Goal: Information Seeking & Learning: Check status

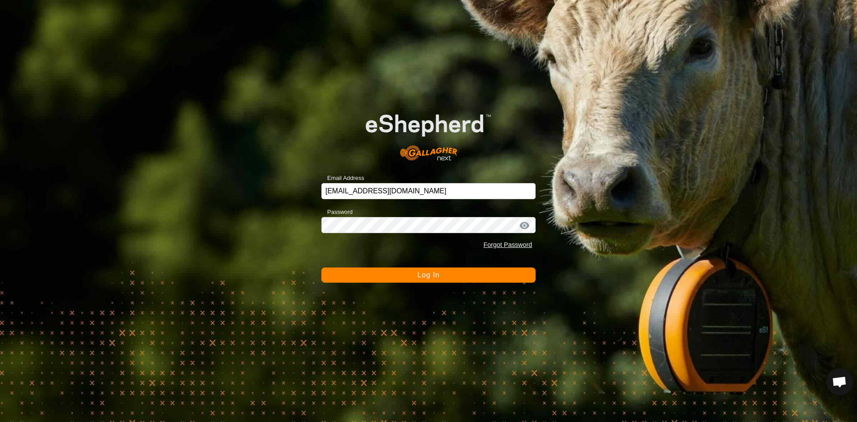
click at [404, 278] on button "Log In" at bounding box center [428, 274] width 214 height 15
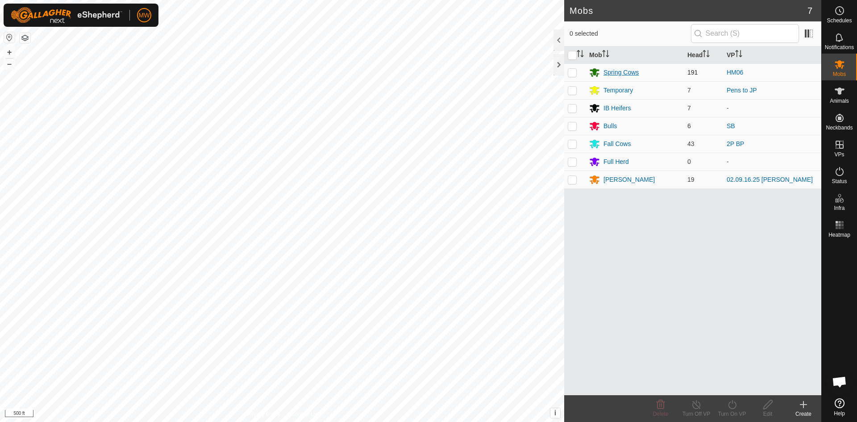
click at [623, 74] on div "Spring Cows" at bounding box center [621, 72] width 35 height 9
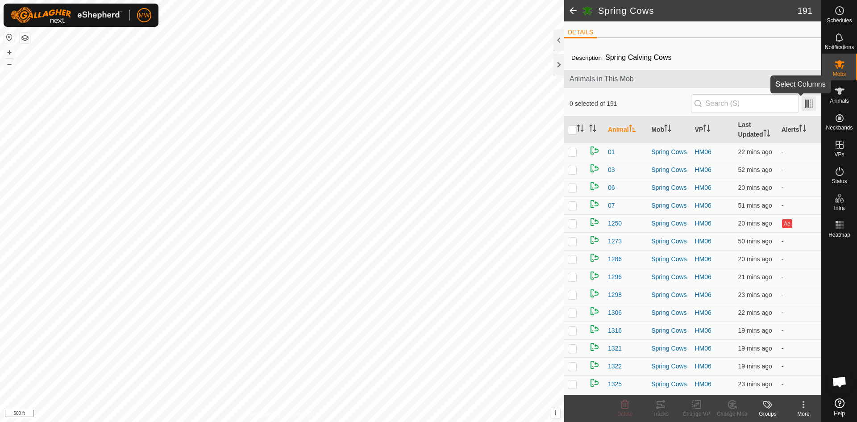
click at [802, 104] on span at bounding box center [809, 103] width 14 height 14
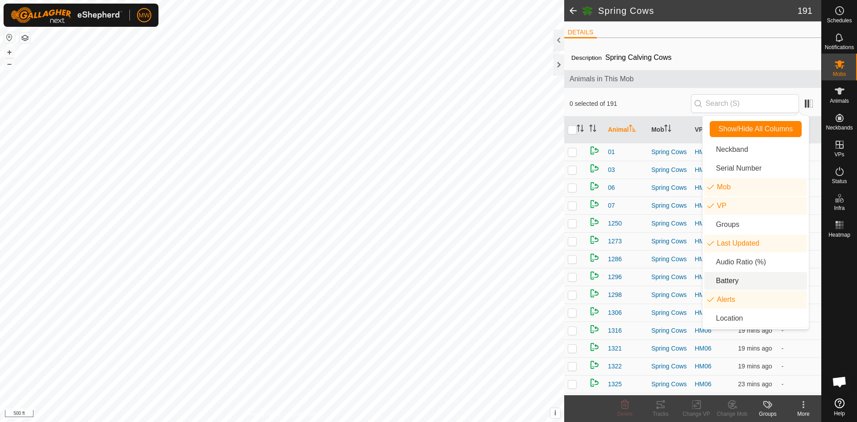
click at [727, 279] on li "Battery" at bounding box center [756, 281] width 103 height 18
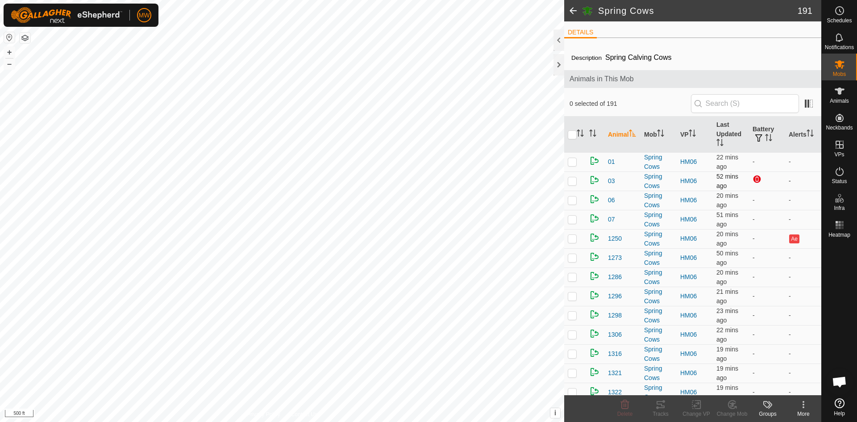
click at [572, 184] on p-checkbox at bounding box center [572, 180] width 9 height 7
checkbox input "false"
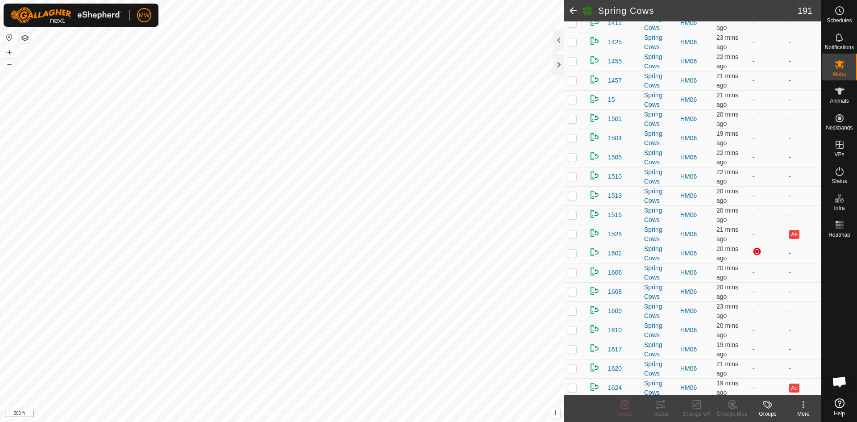
scroll to position [447, 0]
click at [579, 255] on td at bounding box center [574, 252] width 21 height 19
click at [574, 250] on p-checkbox at bounding box center [572, 252] width 9 height 7
checkbox input "false"
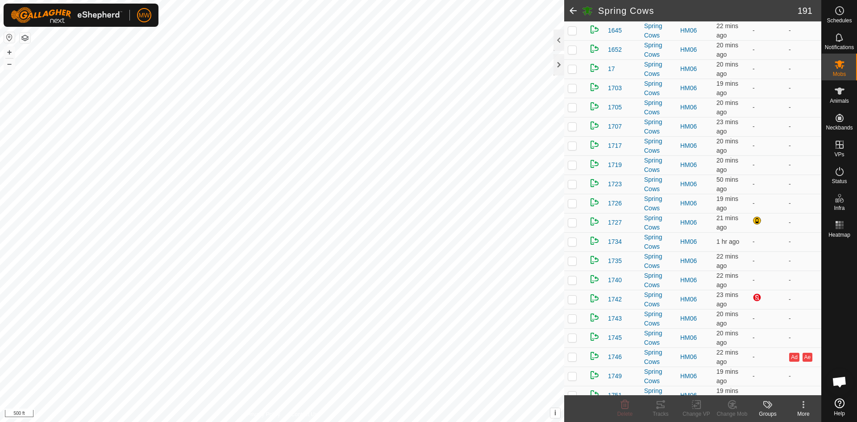
scroll to position [938, 0]
click at [574, 204] on p-checkbox at bounding box center [572, 203] width 9 height 7
checkbox input "false"
click at [580, 279] on td at bounding box center [574, 280] width 21 height 19
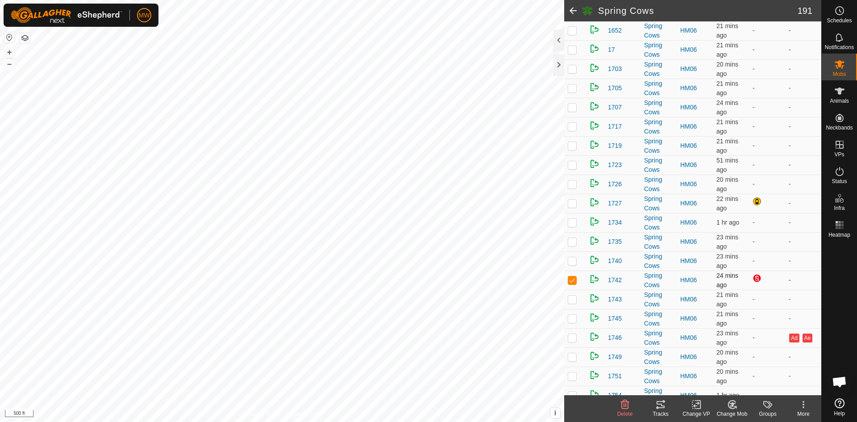
click at [575, 280] on p-checkbox at bounding box center [572, 279] width 9 height 7
checkbox input "false"
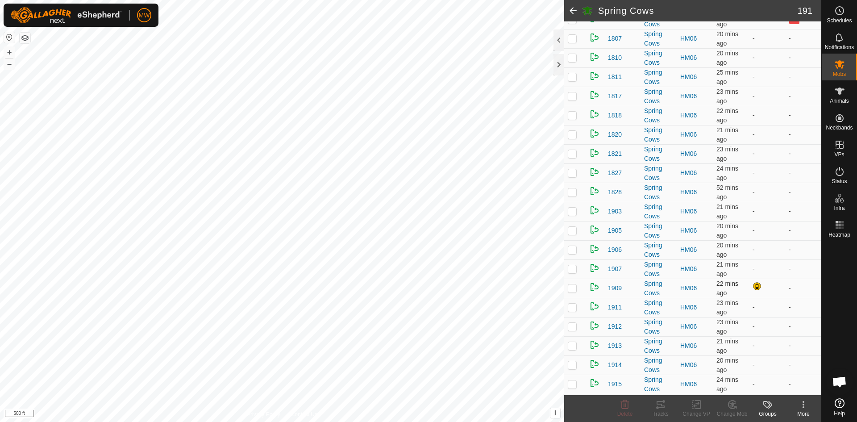
click at [576, 290] on p-checkbox at bounding box center [572, 287] width 9 height 7
checkbox input "false"
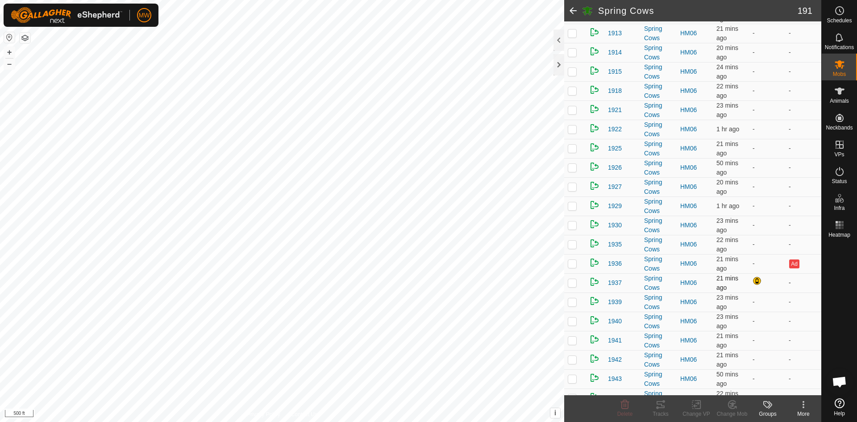
click at [573, 285] on p-checkbox at bounding box center [572, 282] width 9 height 7
checkbox input "false"
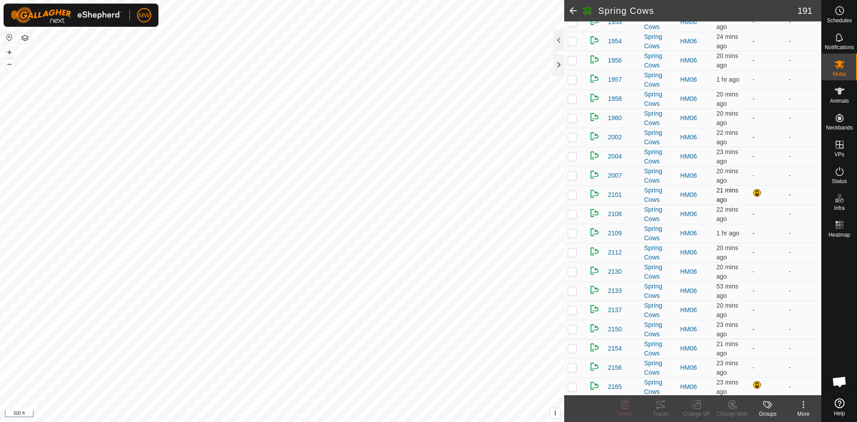
click at [573, 196] on p-checkbox at bounding box center [572, 194] width 9 height 7
checkbox input "false"
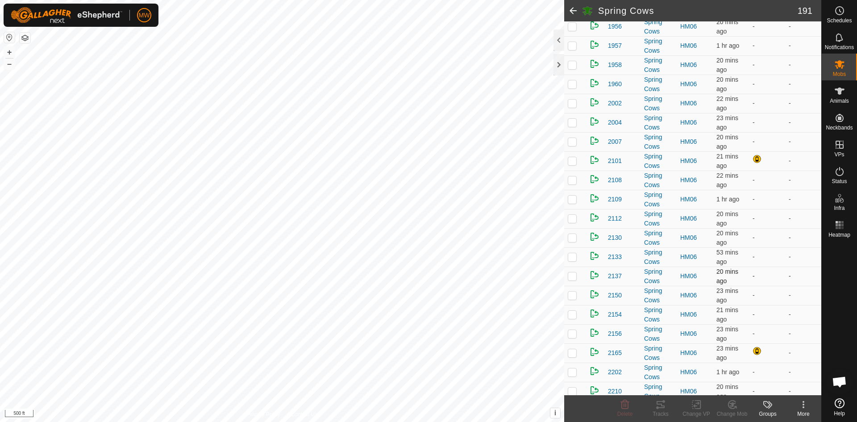
scroll to position [2411, 0]
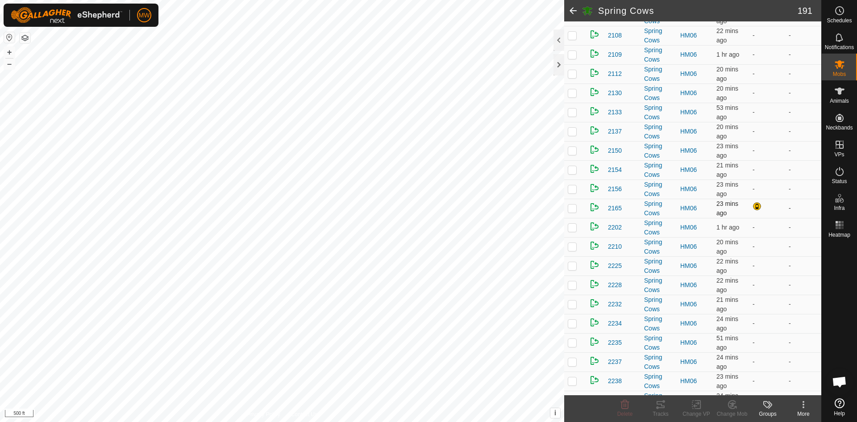
click at [572, 208] on p-checkbox at bounding box center [572, 208] width 9 height 7
checkbox input "false"
click at [572, 248] on p-checkbox at bounding box center [572, 247] width 9 height 7
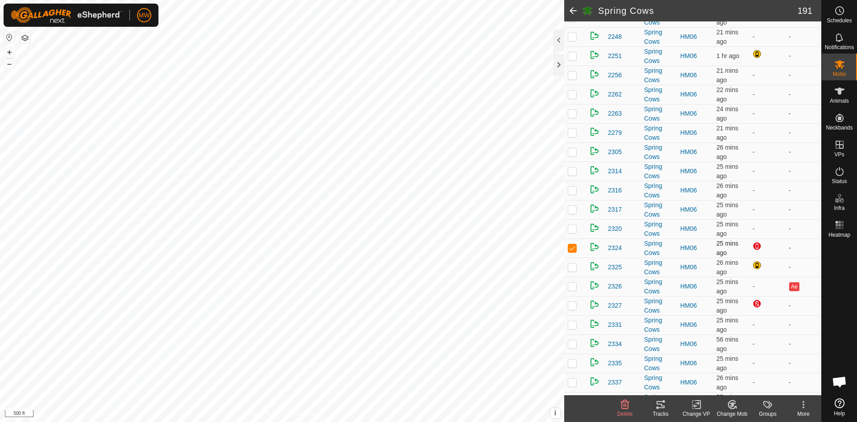
click at [575, 246] on p-checkbox at bounding box center [572, 247] width 9 height 7
checkbox input "false"
click at [575, 305] on p-checkbox at bounding box center [572, 305] width 9 height 7
checkbox input "false"
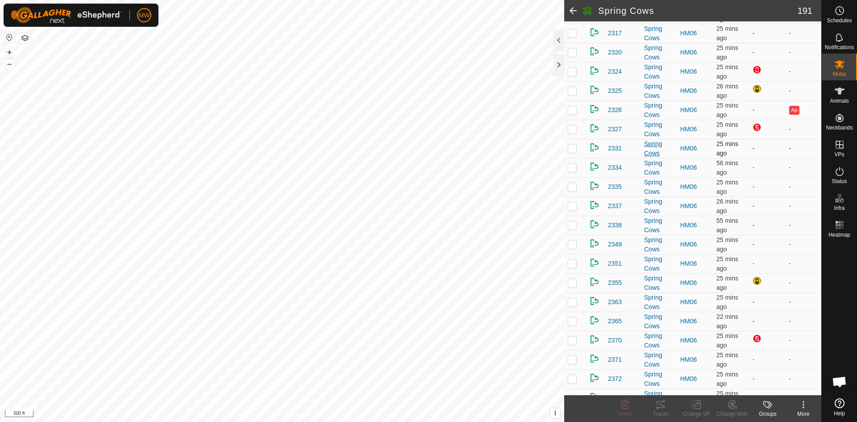
scroll to position [2992, 0]
click at [578, 337] on td at bounding box center [574, 338] width 21 height 19
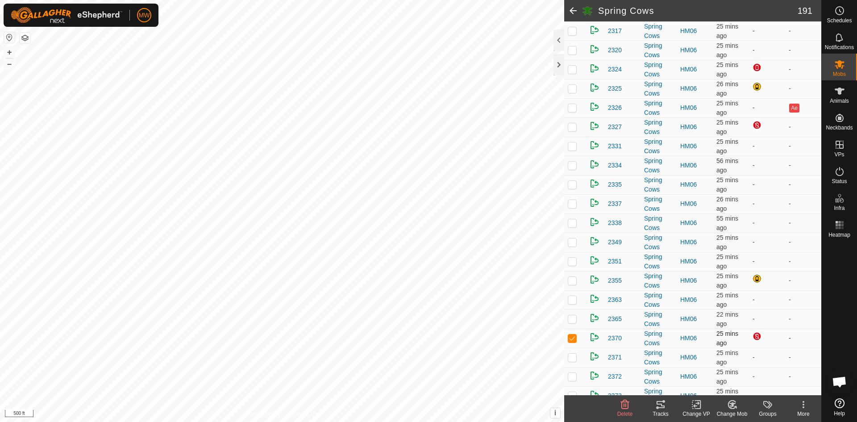
click at [578, 337] on td at bounding box center [574, 338] width 21 height 19
checkbox input "false"
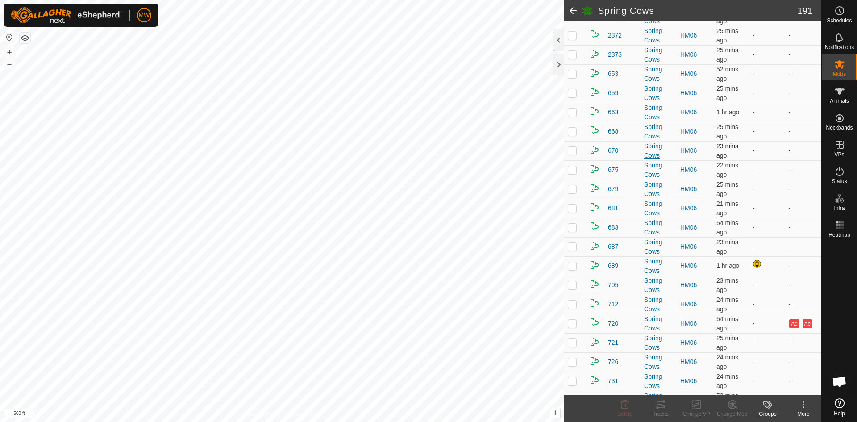
scroll to position [3349, 0]
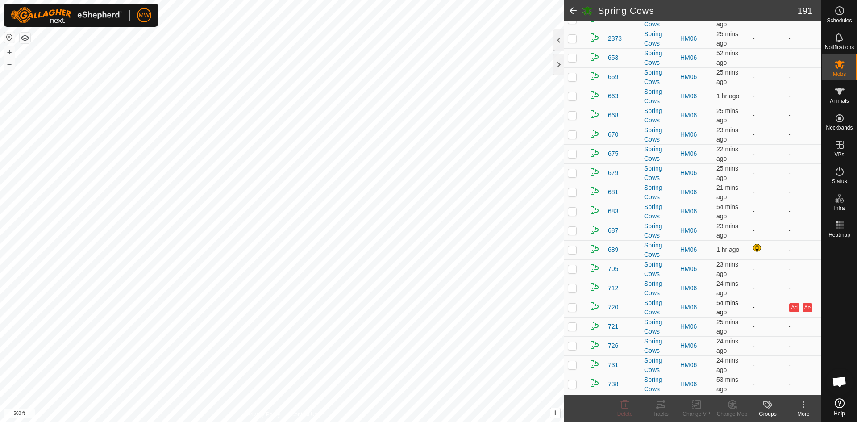
click at [579, 306] on td at bounding box center [574, 307] width 21 height 19
checkbox input "true"
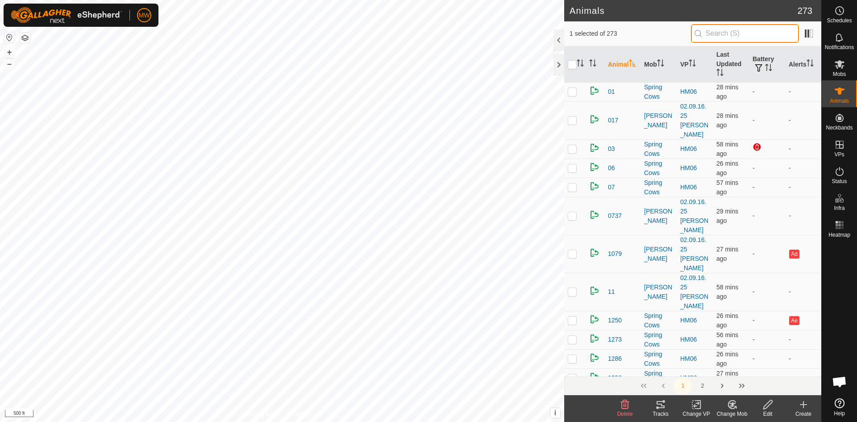
click at [764, 38] on input "text" at bounding box center [745, 33] width 108 height 19
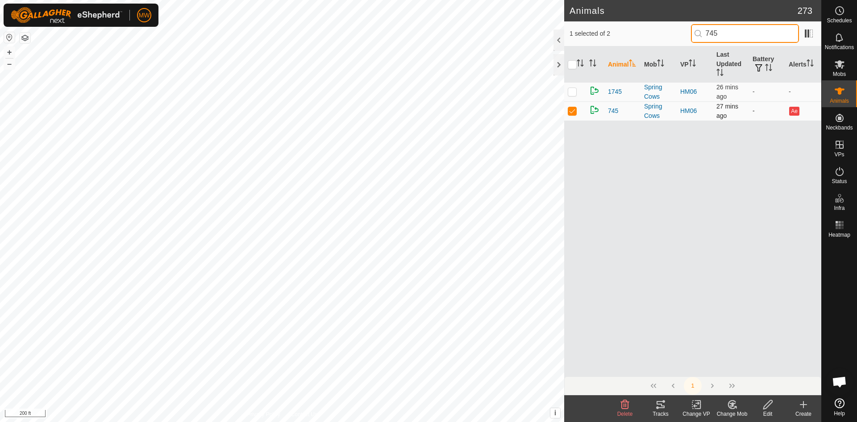
type input "745"
click at [574, 111] on p-checkbox at bounding box center [572, 110] width 9 height 7
checkbox input "false"
drag, startPoint x: 744, startPoint y: 31, endPoint x: 672, endPoint y: 36, distance: 72.9
click at [672, 36] on div "0 selected of 2 745" at bounding box center [693, 33] width 246 height 19
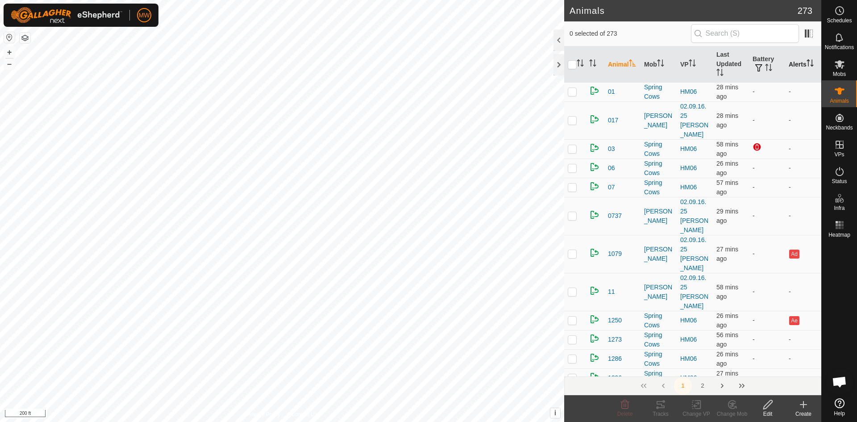
click at [796, 66] on th "Alerts" at bounding box center [803, 64] width 36 height 36
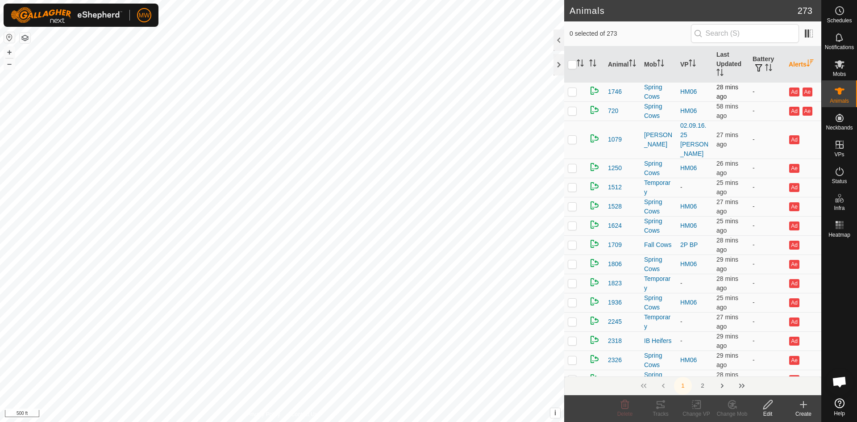
click at [575, 90] on p-checkbox at bounding box center [572, 91] width 9 height 7
click at [572, 89] on p-checkbox at bounding box center [572, 91] width 9 height 7
checkbox input "false"
click at [573, 111] on p-checkbox at bounding box center [572, 110] width 9 height 7
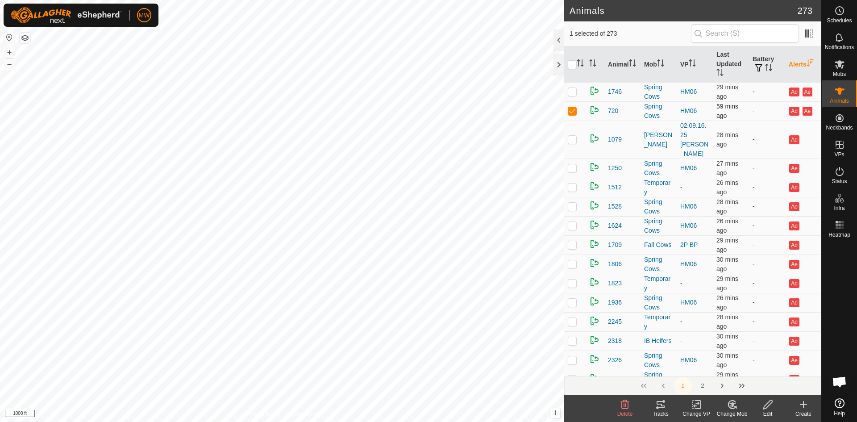
checkbox input "false"
click at [570, 225] on p-checkbox at bounding box center [572, 225] width 9 height 7
checkbox input "true"
click at [573, 246] on p-checkbox at bounding box center [572, 244] width 9 height 7
checkbox input "true"
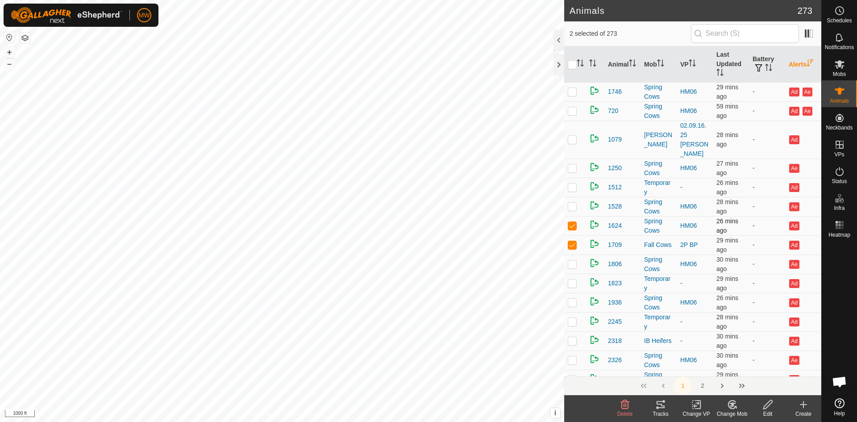
click at [573, 222] on p-checkbox at bounding box center [572, 225] width 9 height 7
click at [572, 226] on p-checkbox at bounding box center [572, 225] width 9 height 7
checkbox input "true"
click at [572, 244] on p-checkbox at bounding box center [572, 244] width 9 height 7
checkbox input "false"
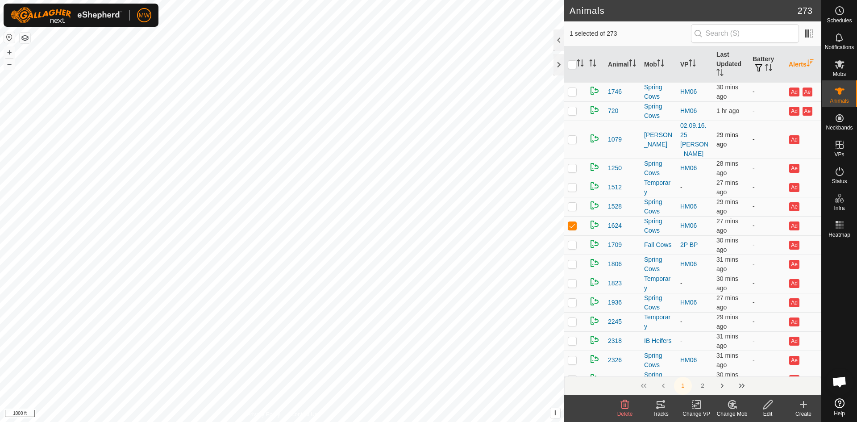
click at [573, 142] on p-checkbox at bounding box center [572, 139] width 9 height 7
checkbox input "true"
click at [573, 225] on p-checkbox at bounding box center [572, 225] width 9 height 7
checkbox input "false"
click at [569, 137] on p-checkbox at bounding box center [572, 139] width 9 height 7
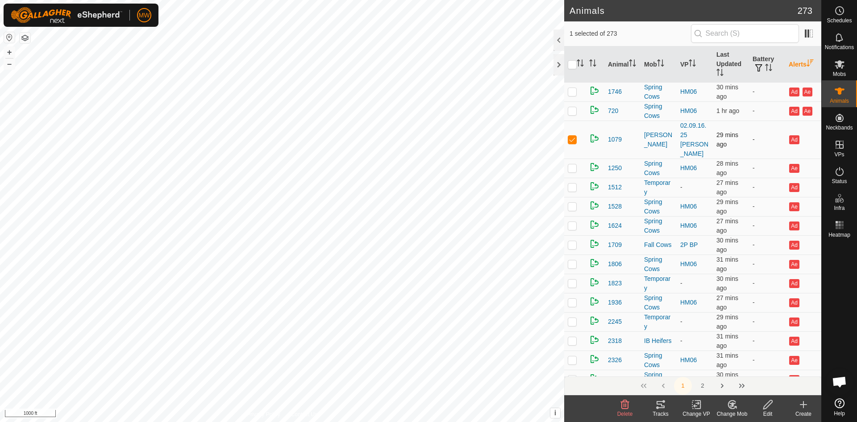
checkbox input "false"
click at [574, 188] on p-checkbox at bounding box center [572, 187] width 9 height 7
click at [573, 188] on p-checkbox at bounding box center [572, 187] width 9 height 7
checkbox input "false"
click at [574, 226] on p-checkbox at bounding box center [572, 225] width 9 height 7
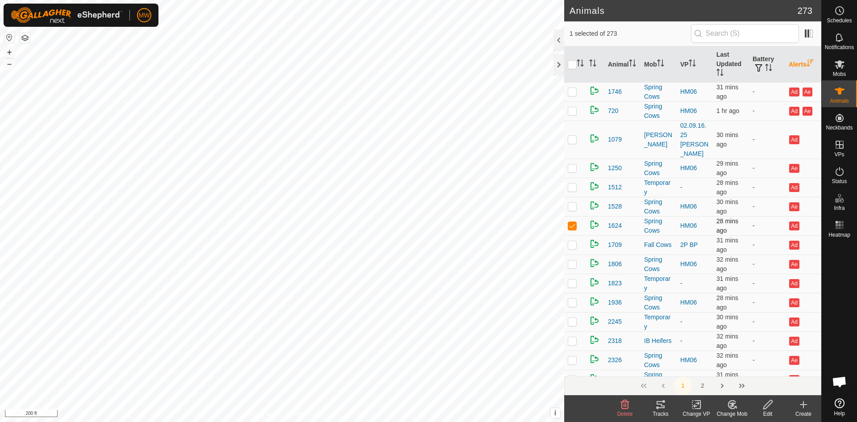
click at [572, 227] on p-checkbox at bounding box center [572, 225] width 9 height 7
checkbox input "false"
click at [574, 243] on p-checkbox at bounding box center [572, 244] width 9 height 7
checkbox input "true"
click at [574, 285] on p-checkbox at bounding box center [572, 283] width 9 height 7
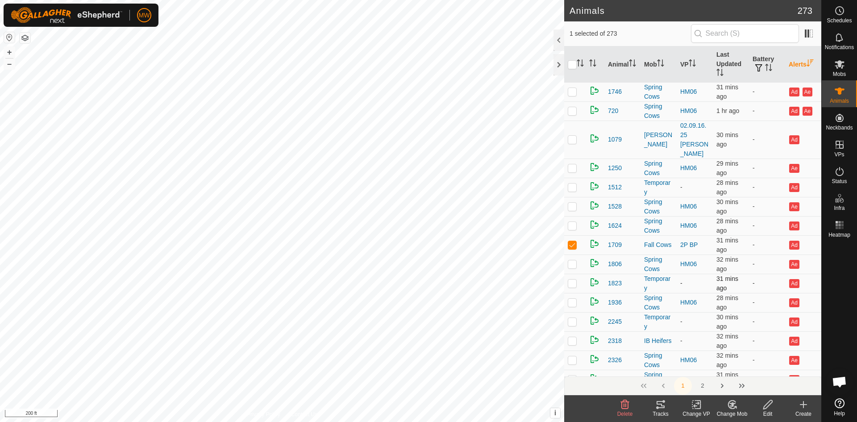
checkbox input "true"
click at [576, 242] on p-checkbox at bounding box center [572, 244] width 9 height 7
checkbox input "false"
click at [576, 304] on p-checkbox at bounding box center [572, 302] width 9 height 7
checkbox input "true"
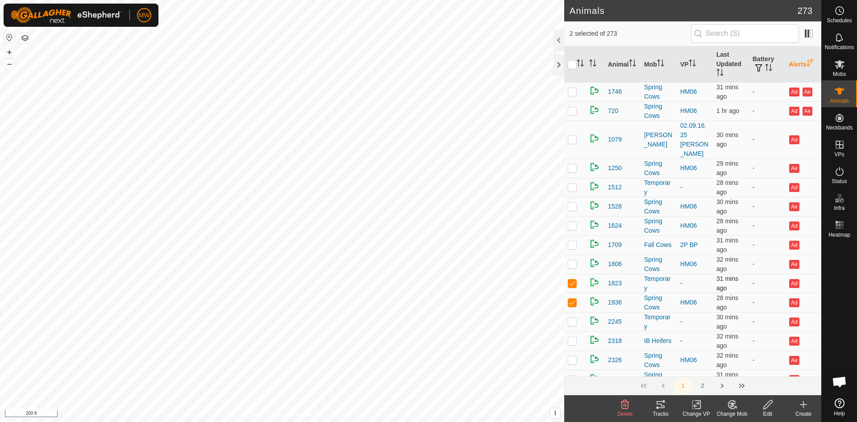
click at [571, 284] on p-checkbox at bounding box center [572, 283] width 9 height 7
checkbox input "false"
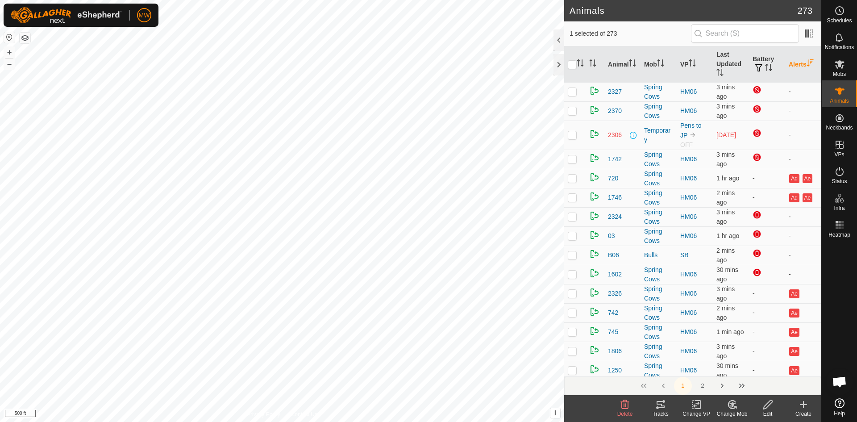
click at [794, 66] on th "Alerts" at bounding box center [803, 64] width 36 height 36
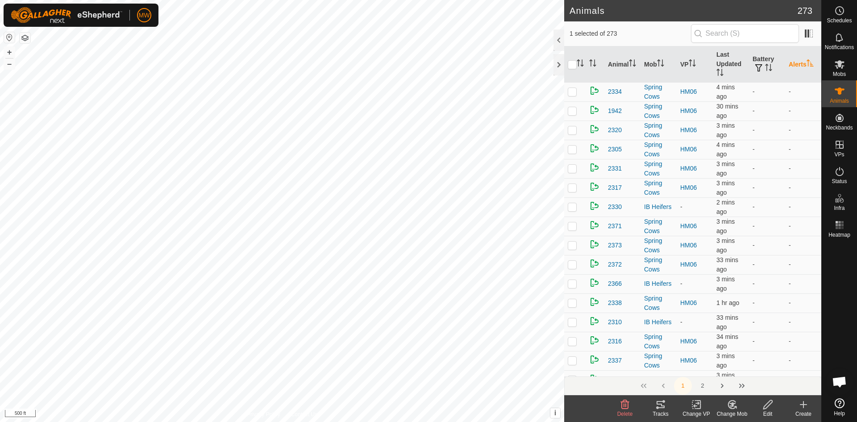
click at [794, 66] on th "Alerts" at bounding box center [803, 64] width 36 height 36
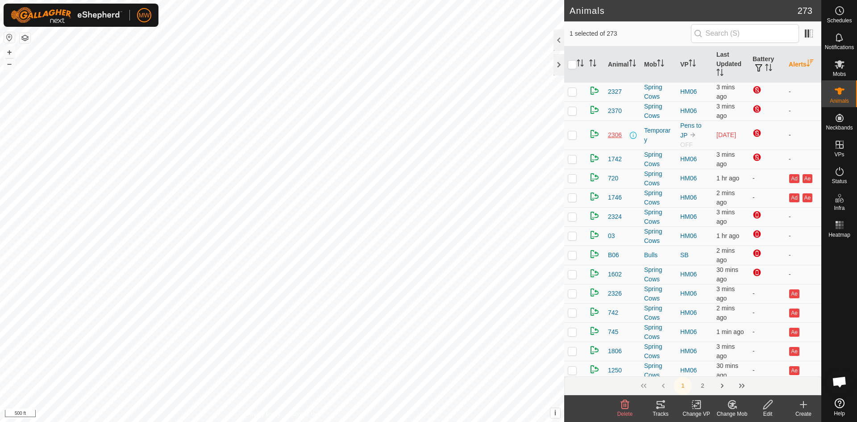
click at [613, 133] on span "2306" at bounding box center [615, 134] width 14 height 9
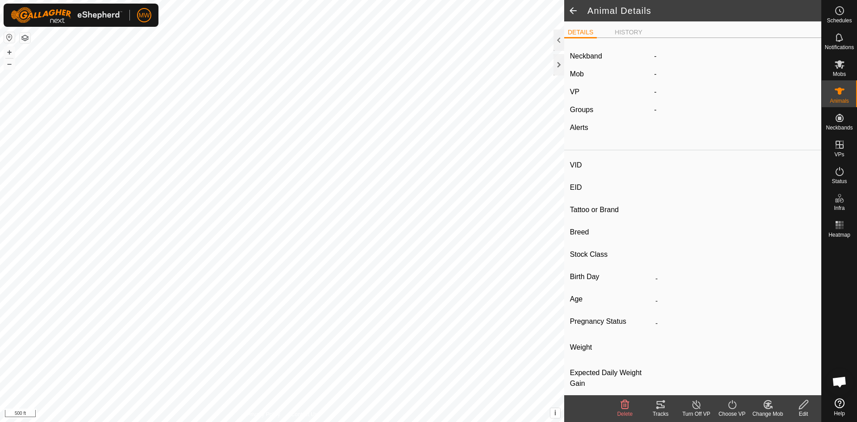
type input "2306"
type input "840003224268382"
type input "-"
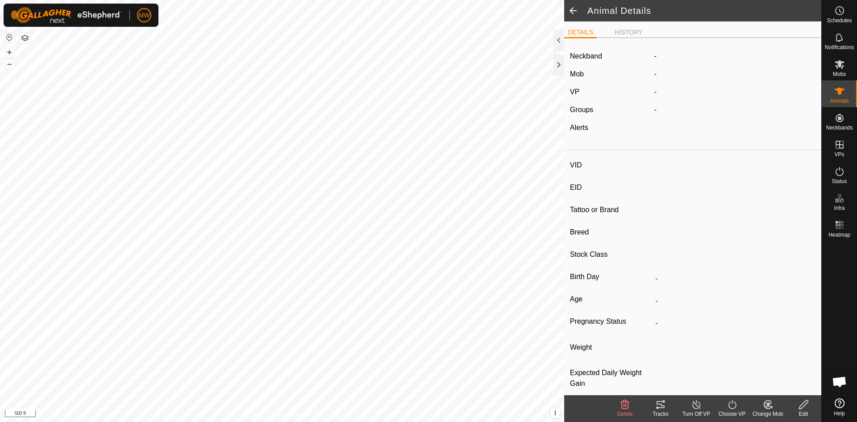
type input "-"
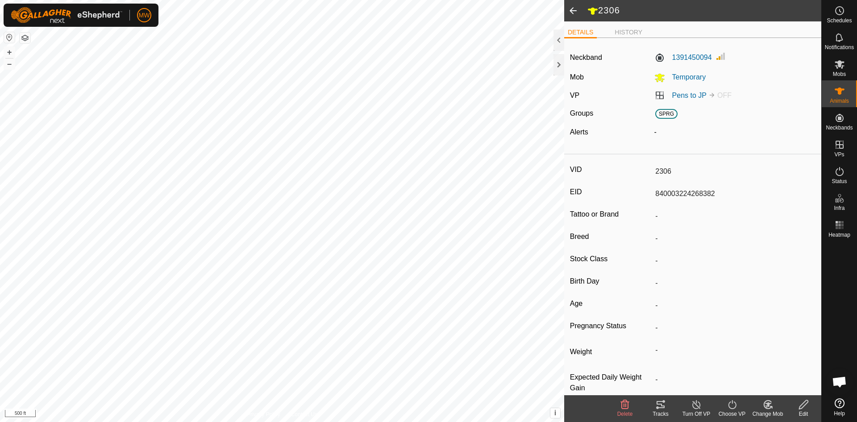
click at [575, 11] on span at bounding box center [573, 10] width 18 height 21
